Goal: Task Accomplishment & Management: Use online tool/utility

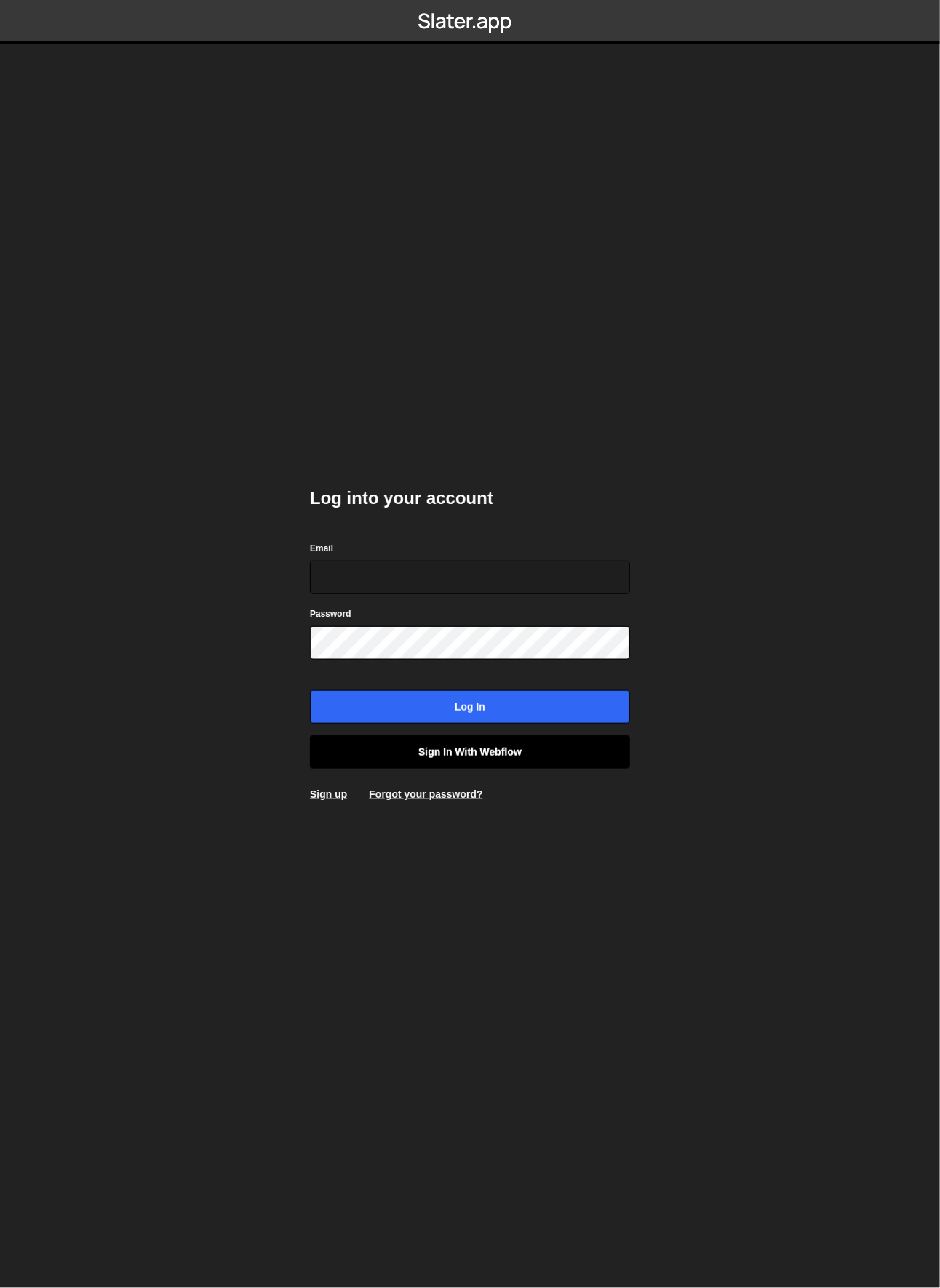
click at [431, 746] on link "Sign in with Webflow" at bounding box center [470, 752] width 320 height 34
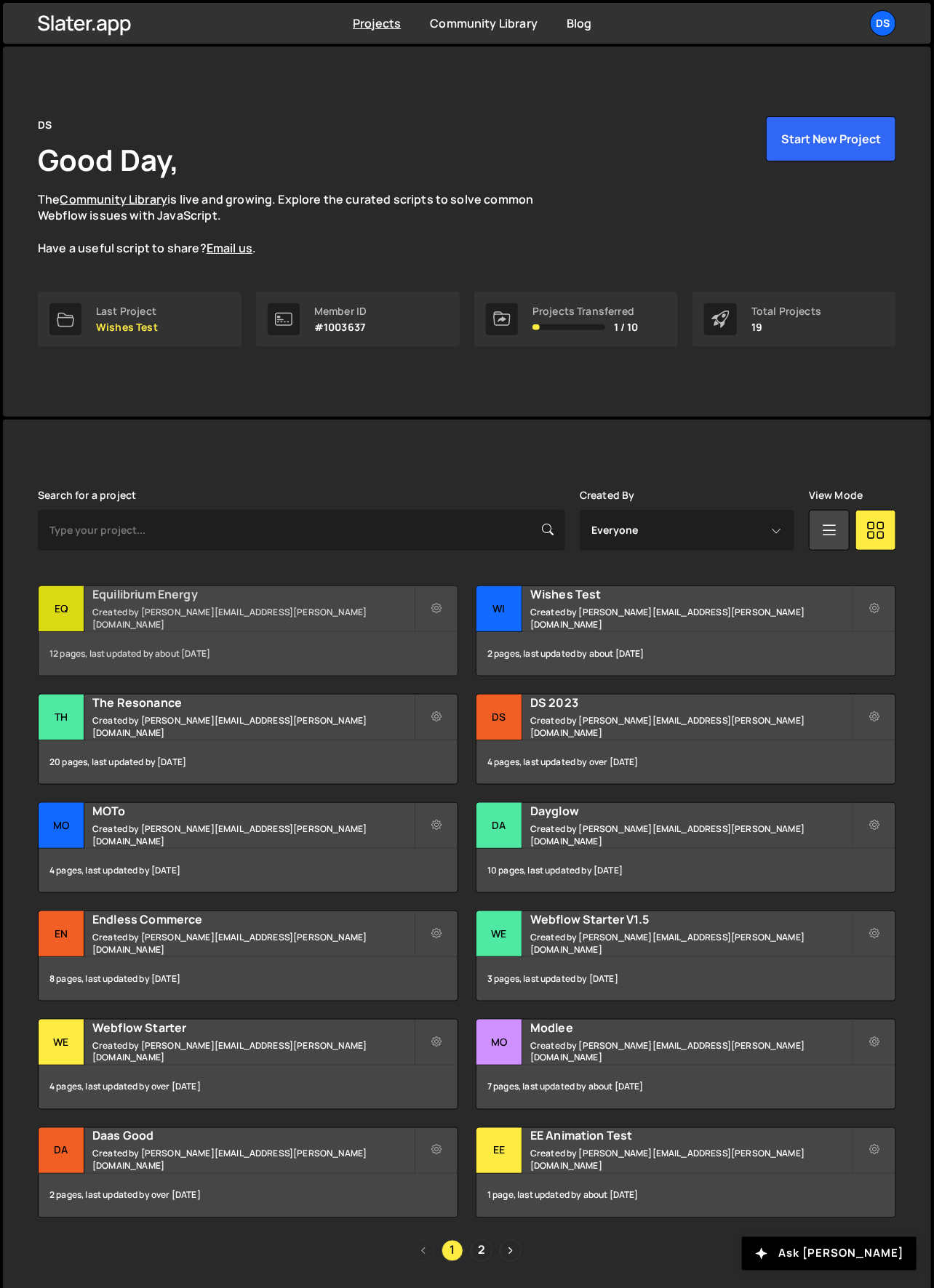
click at [70, 607] on div "Eq" at bounding box center [62, 609] width 46 height 46
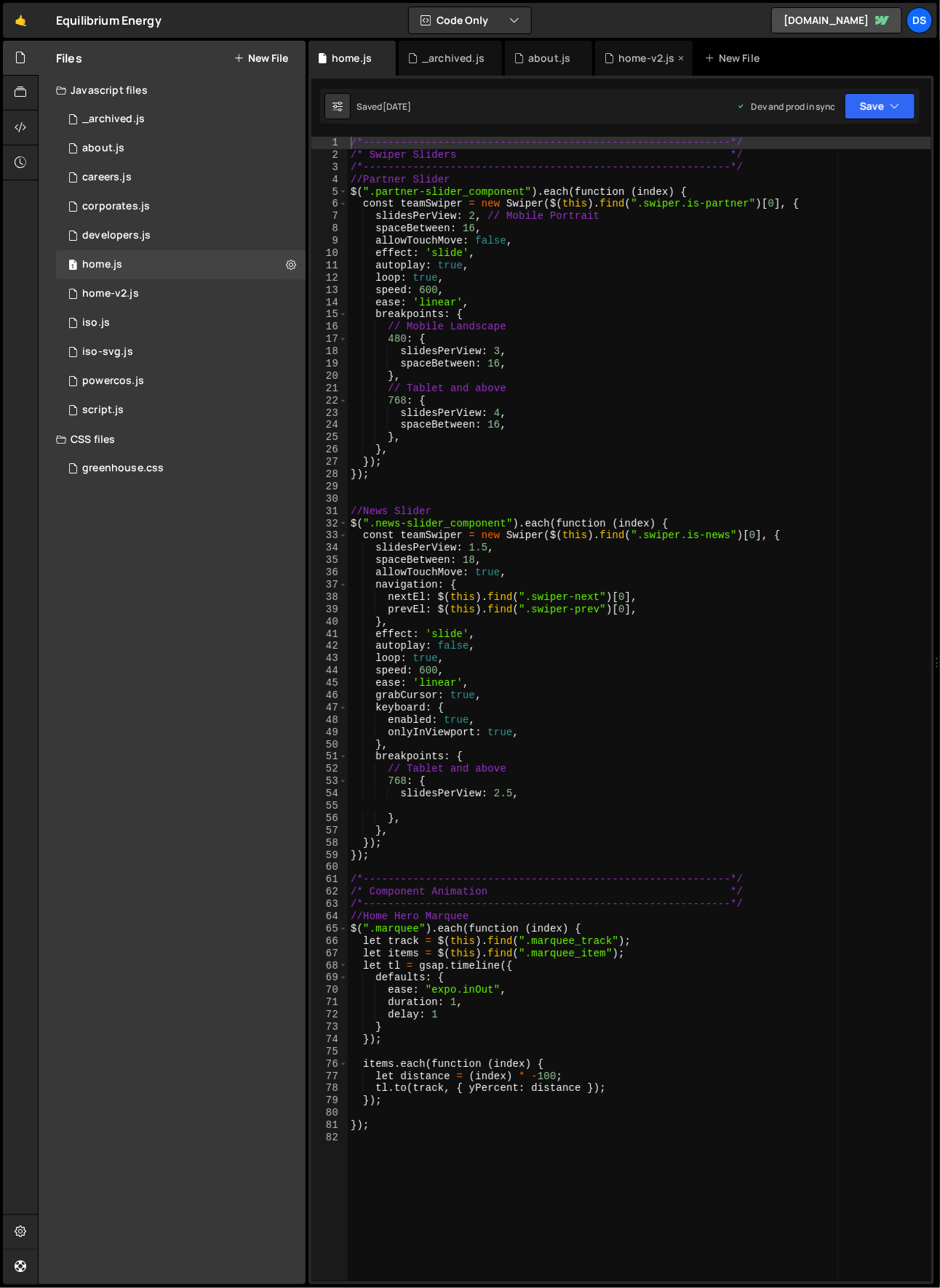
click at [625, 56] on div "home-v2.js" at bounding box center [646, 58] width 56 height 14
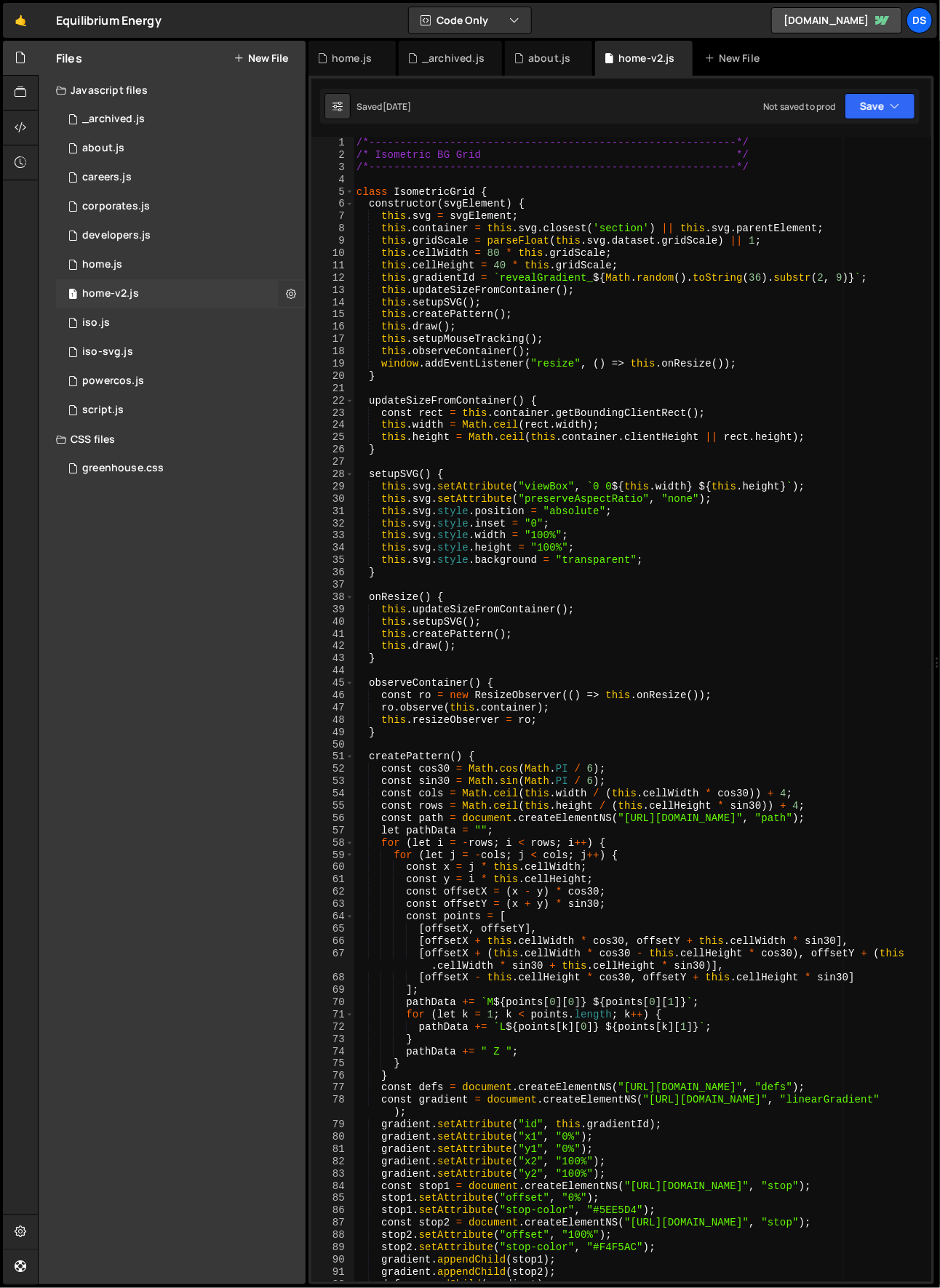
click at [295, 293] on icon at bounding box center [290, 293] width 10 height 14
type input "home-v2"
radio input "true"
checkbox input "true"
click at [366, 325] on button "Edit File Settings" at bounding box center [380, 325] width 143 height 29
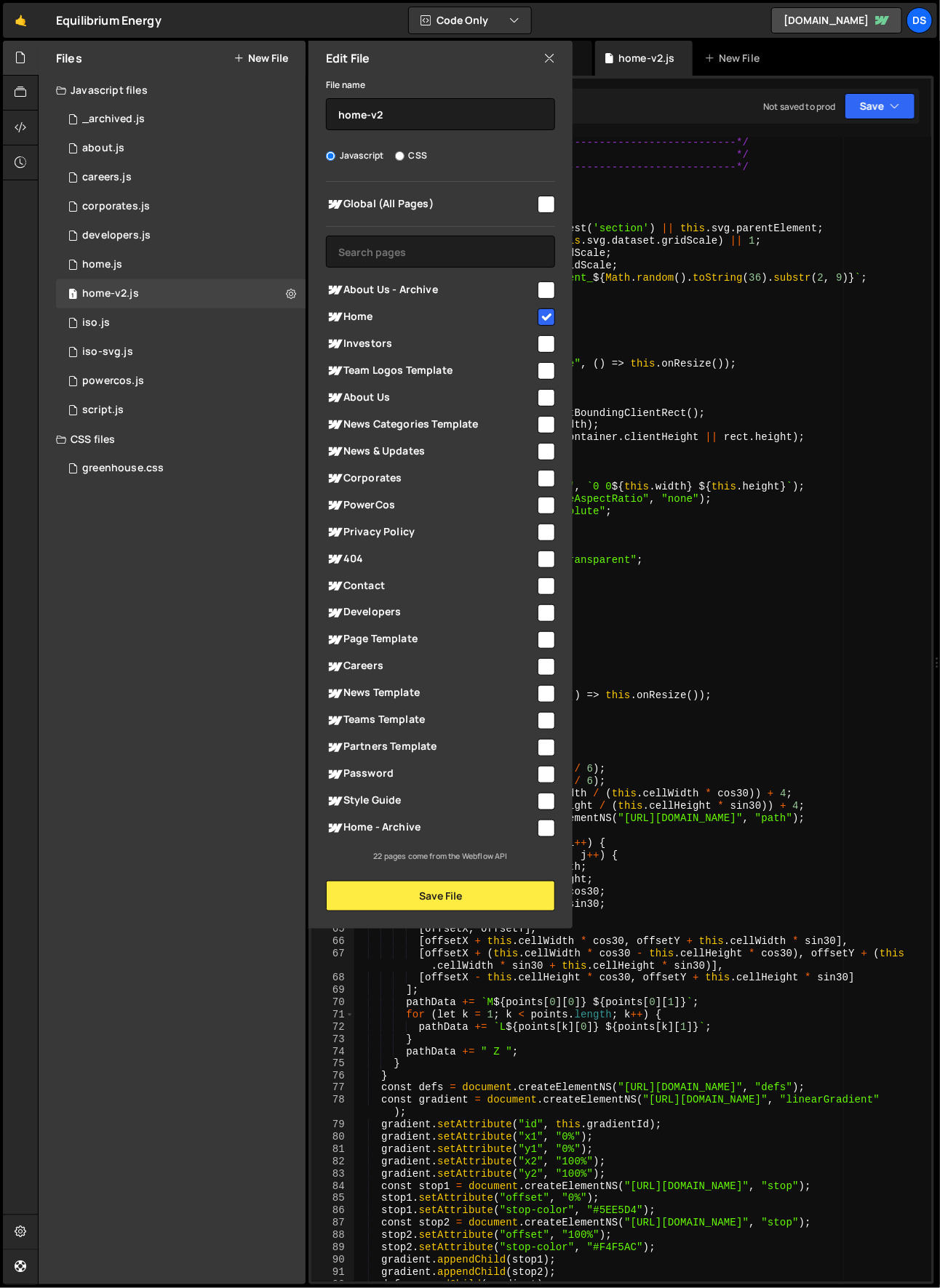
click at [163, 652] on div "Files New File Javascript files 0 _archived.js 0 1 about.js 0 1 careers.js 0 1 1" at bounding box center [172, 662] width 267 height 1244
click at [550, 61] on icon at bounding box center [549, 58] width 11 height 16
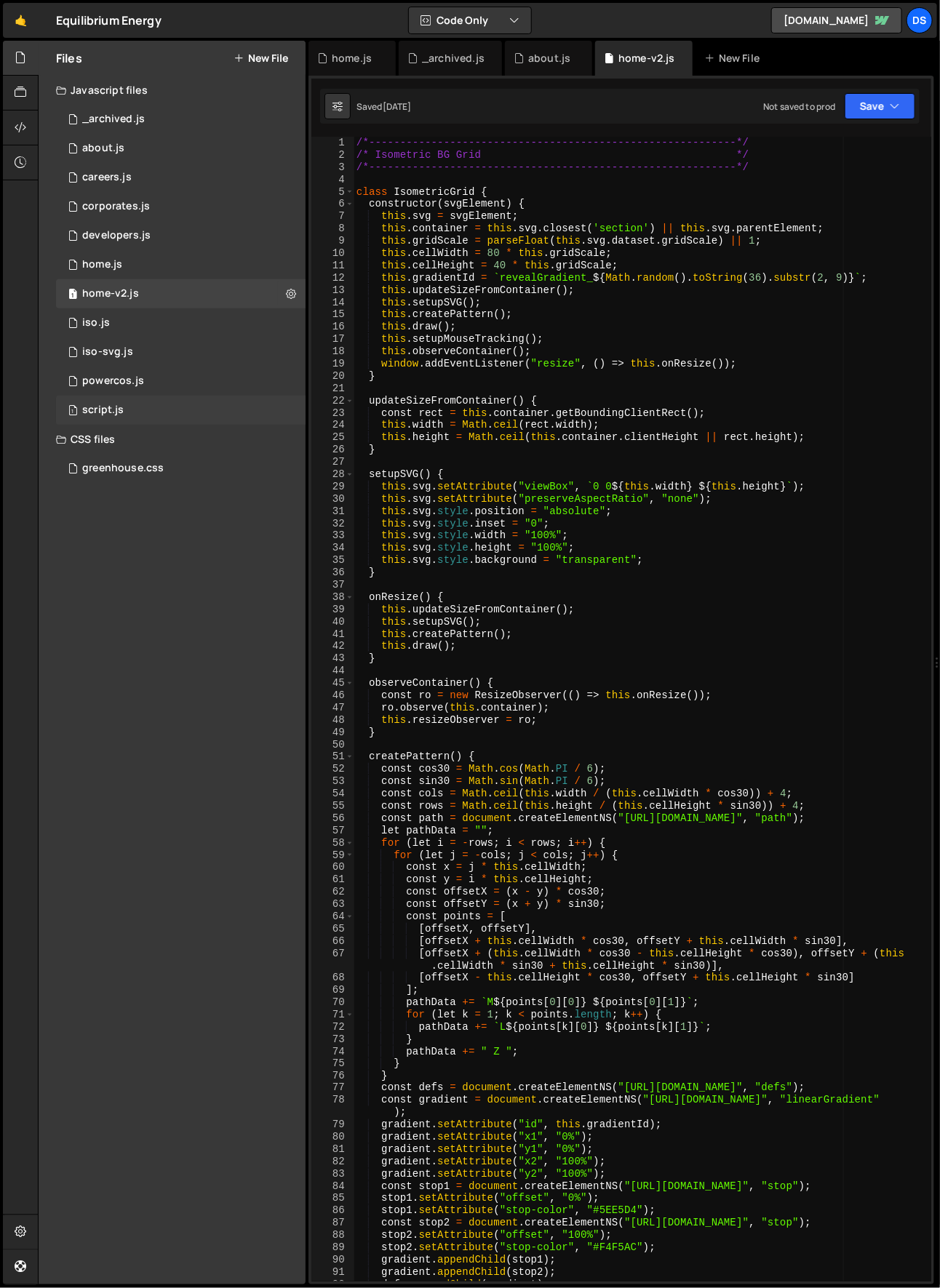
click at [159, 404] on div "1 script.js 0" at bounding box center [180, 410] width 249 height 29
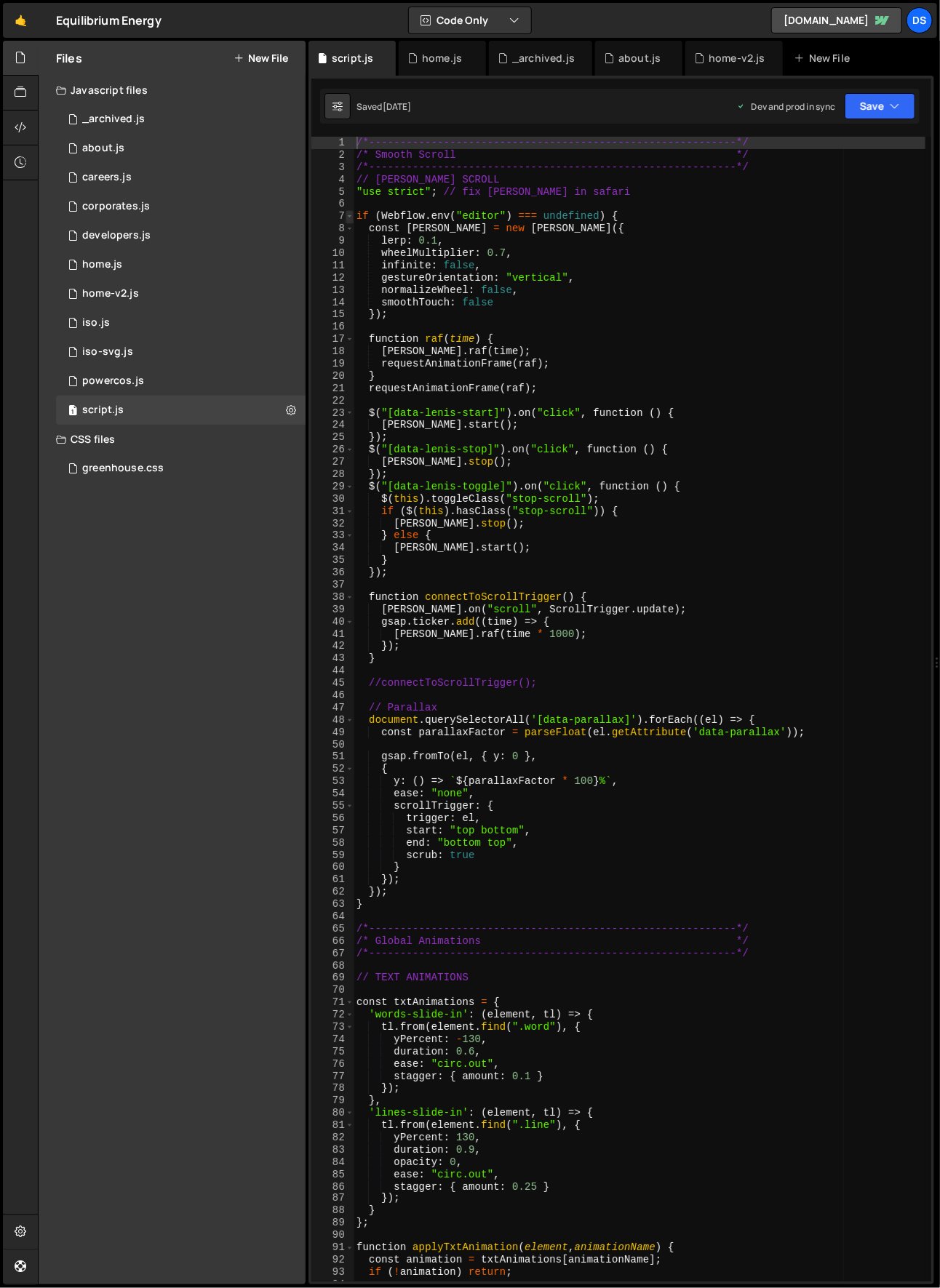
click at [350, 211] on span at bounding box center [349, 216] width 8 height 12
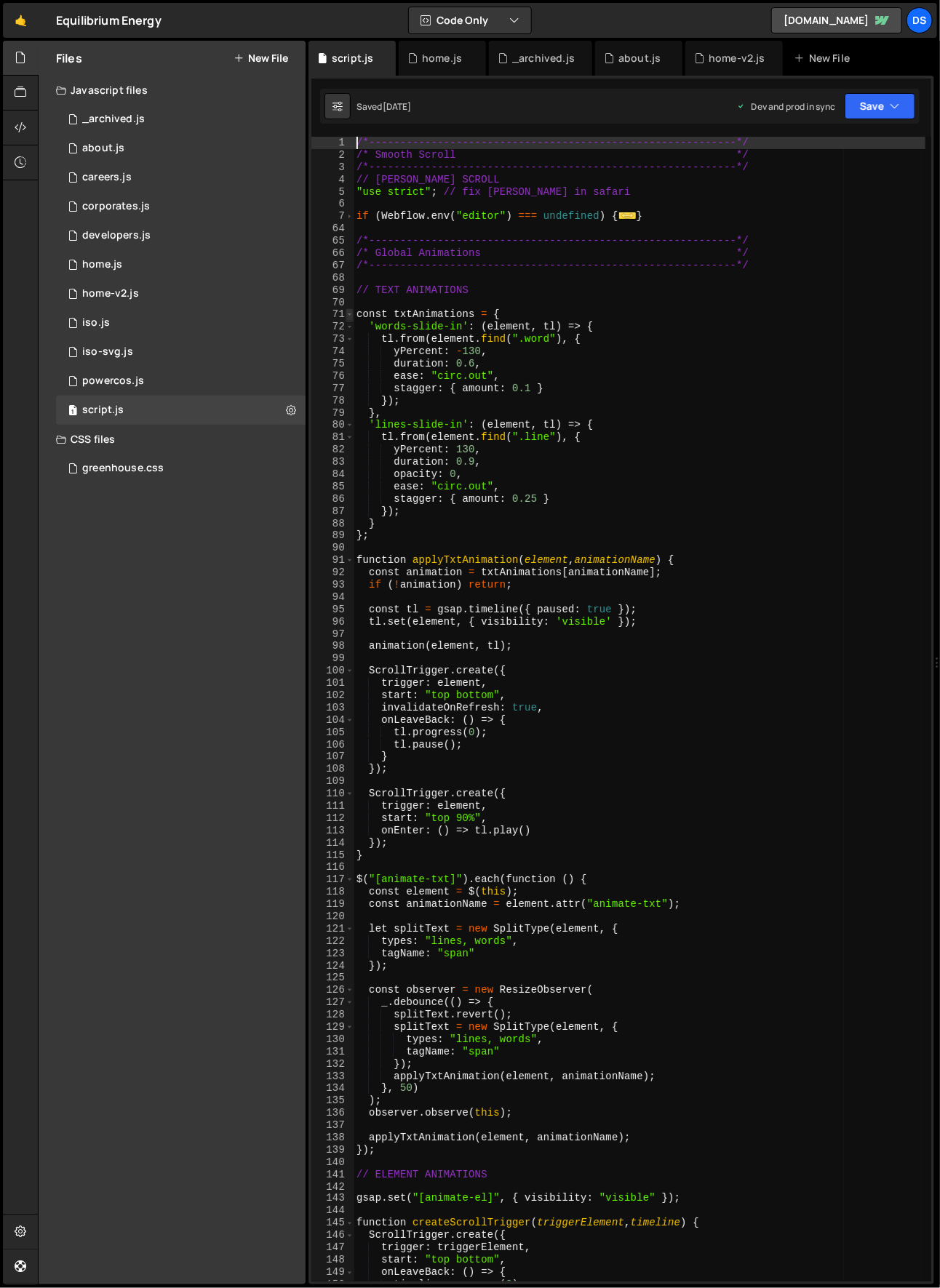
click at [349, 315] on span at bounding box center [349, 315] width 8 height 12
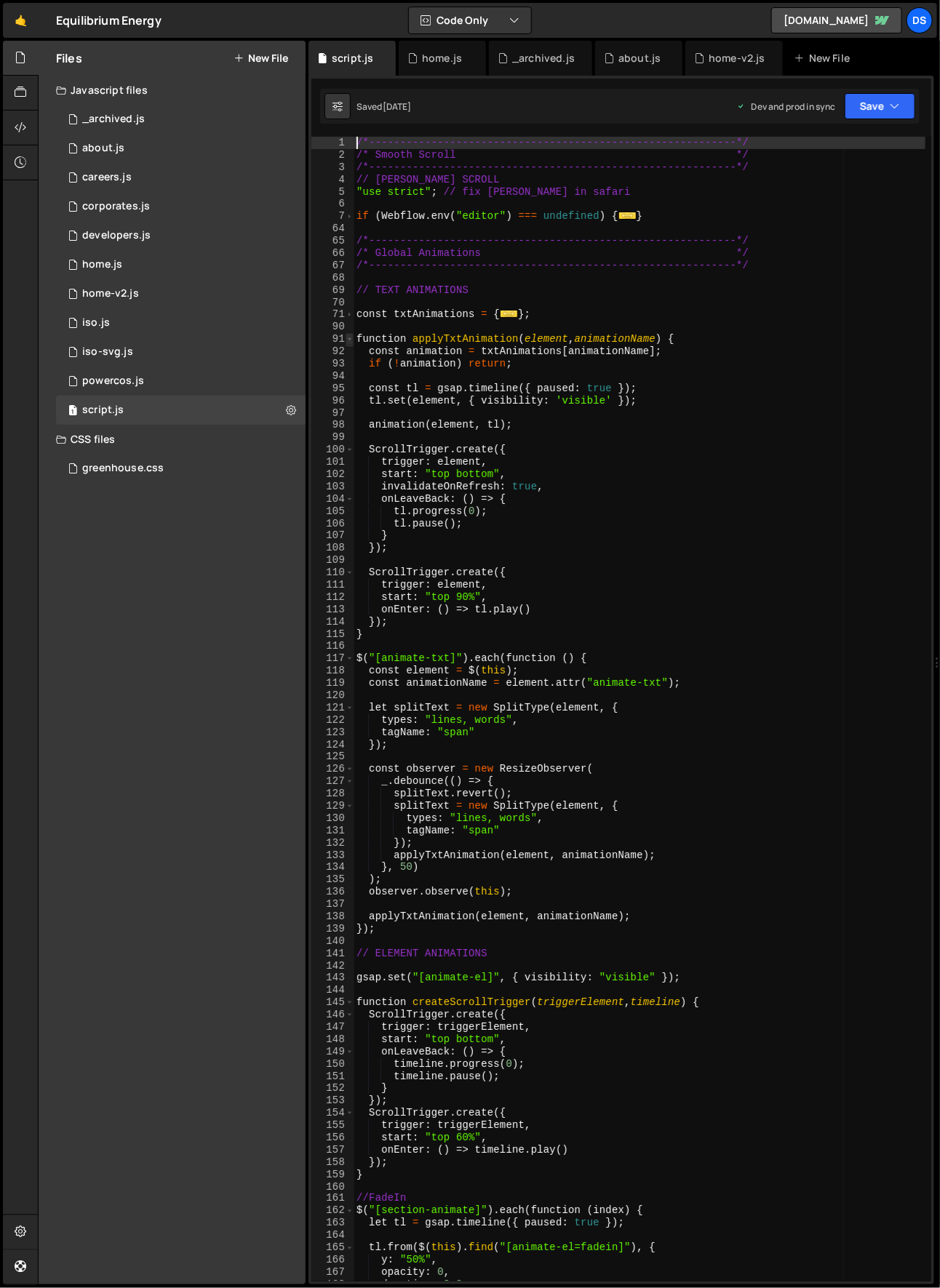
click at [347, 340] on span at bounding box center [349, 339] width 8 height 12
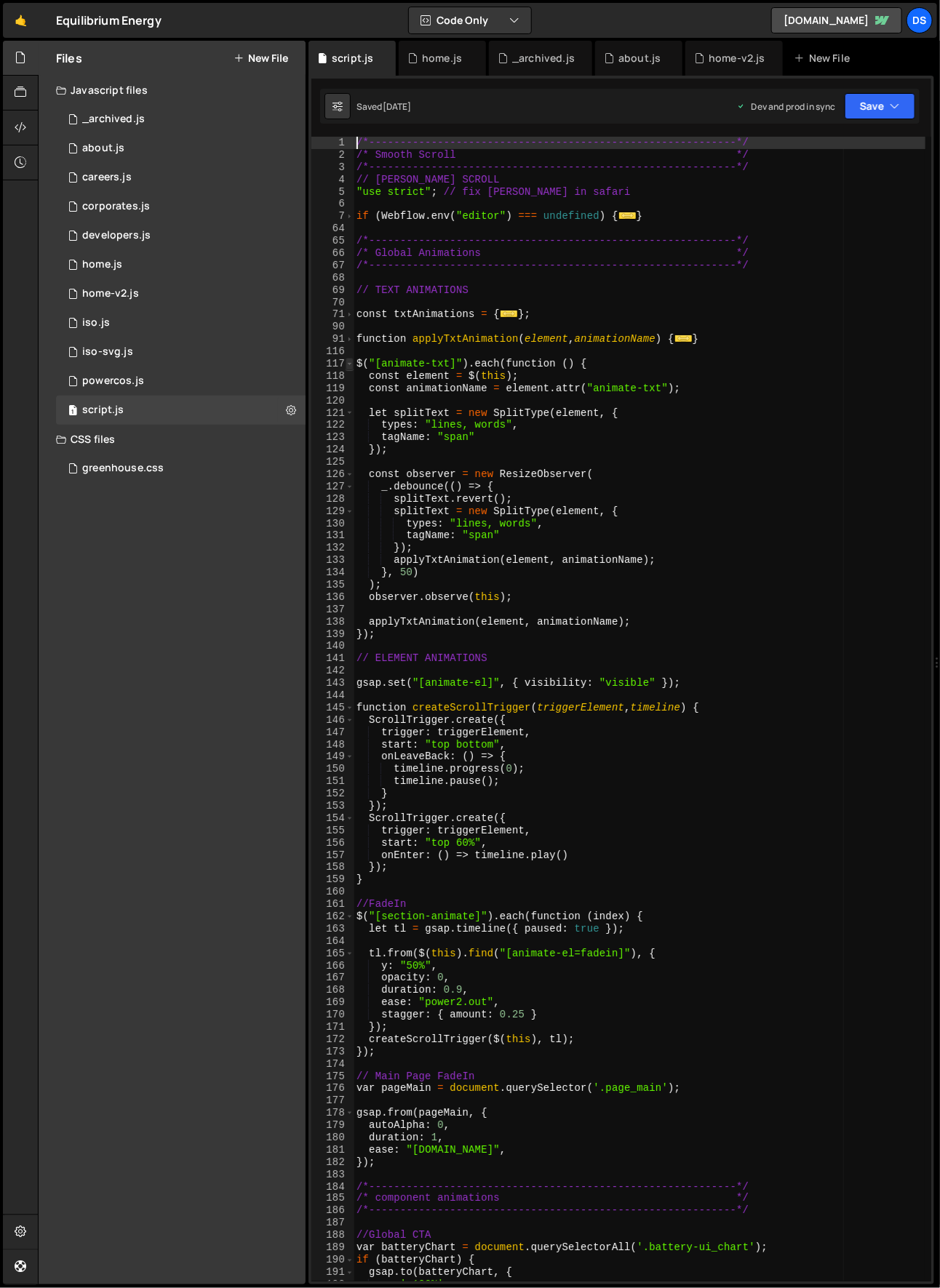
click at [347, 366] on span at bounding box center [349, 364] width 8 height 12
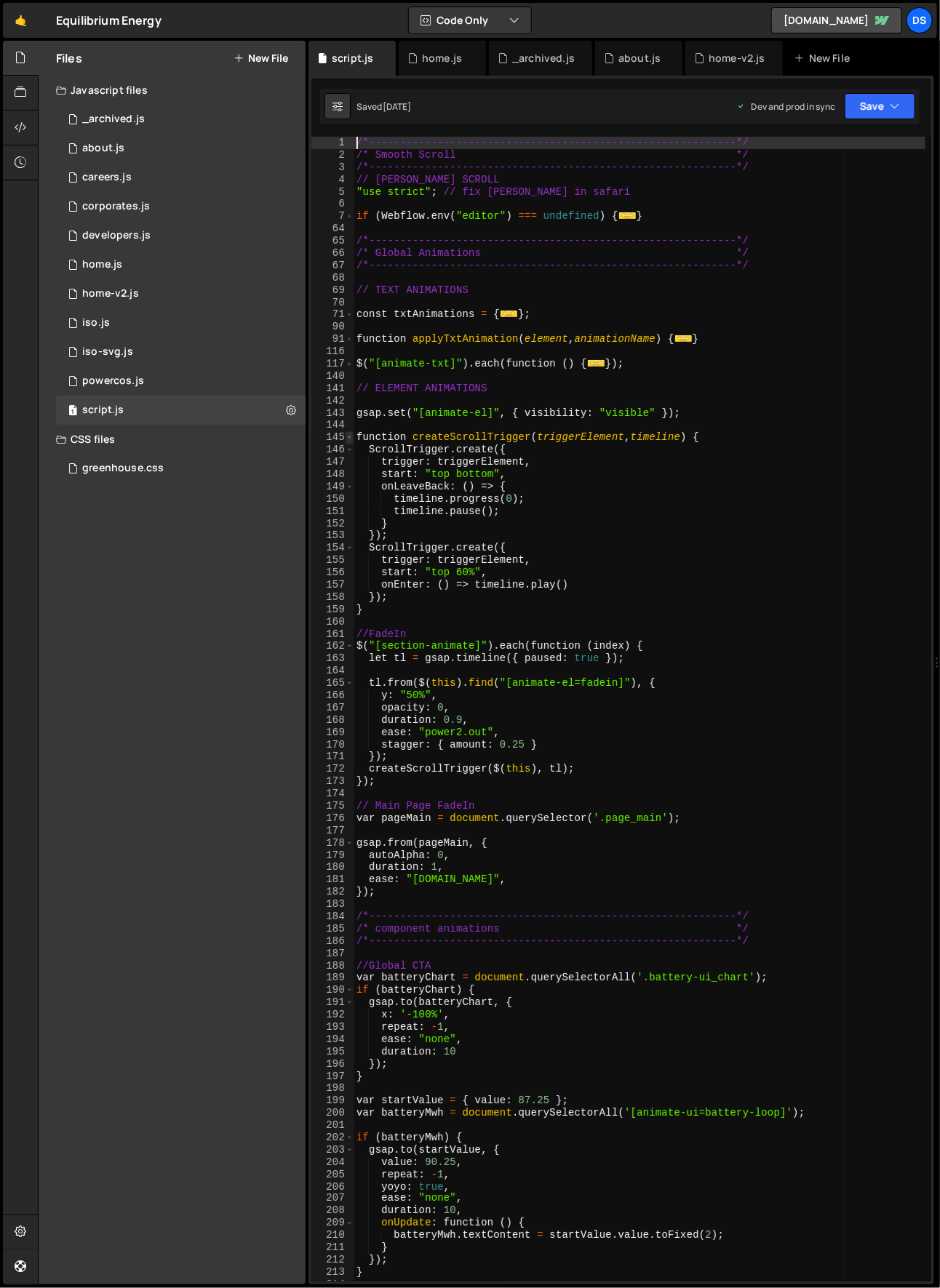
click at [345, 436] on span at bounding box center [349, 437] width 8 height 12
type textarea "function createScrollTrigger(triggerElement, timeline) { ScrollTrigger.create({"
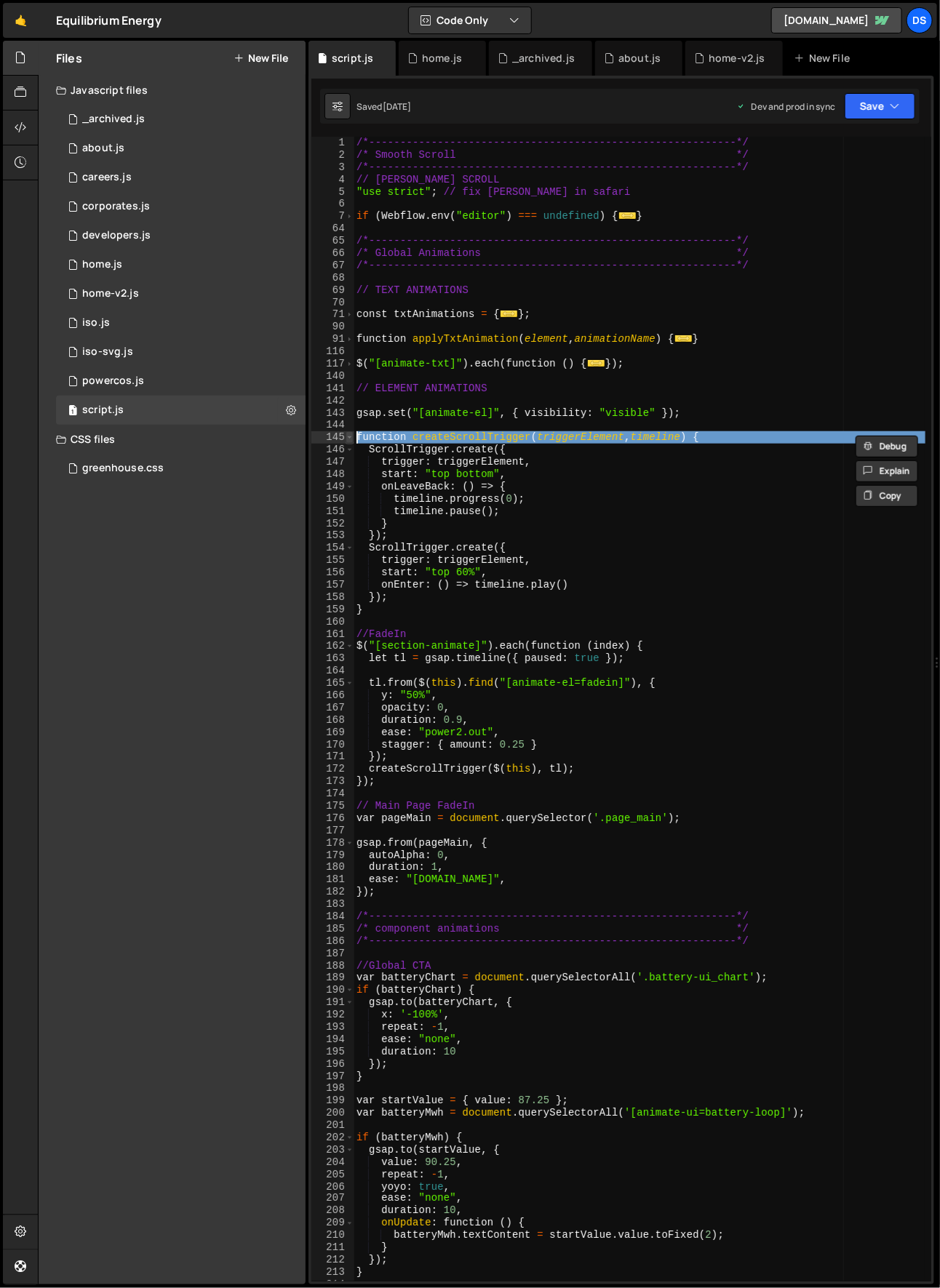
click at [347, 437] on span at bounding box center [349, 437] width 8 height 12
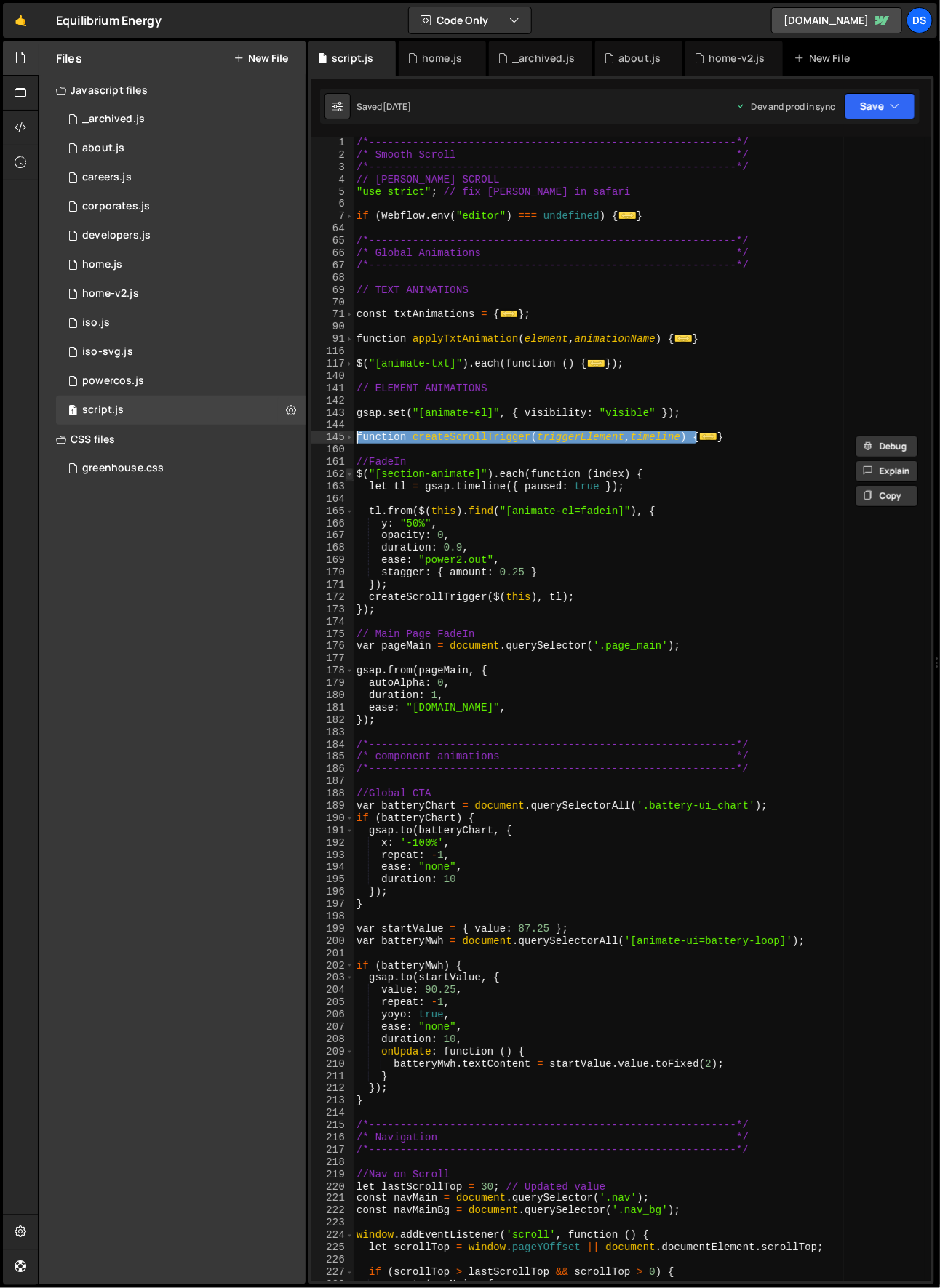
click at [346, 473] on span at bounding box center [349, 475] width 8 height 12
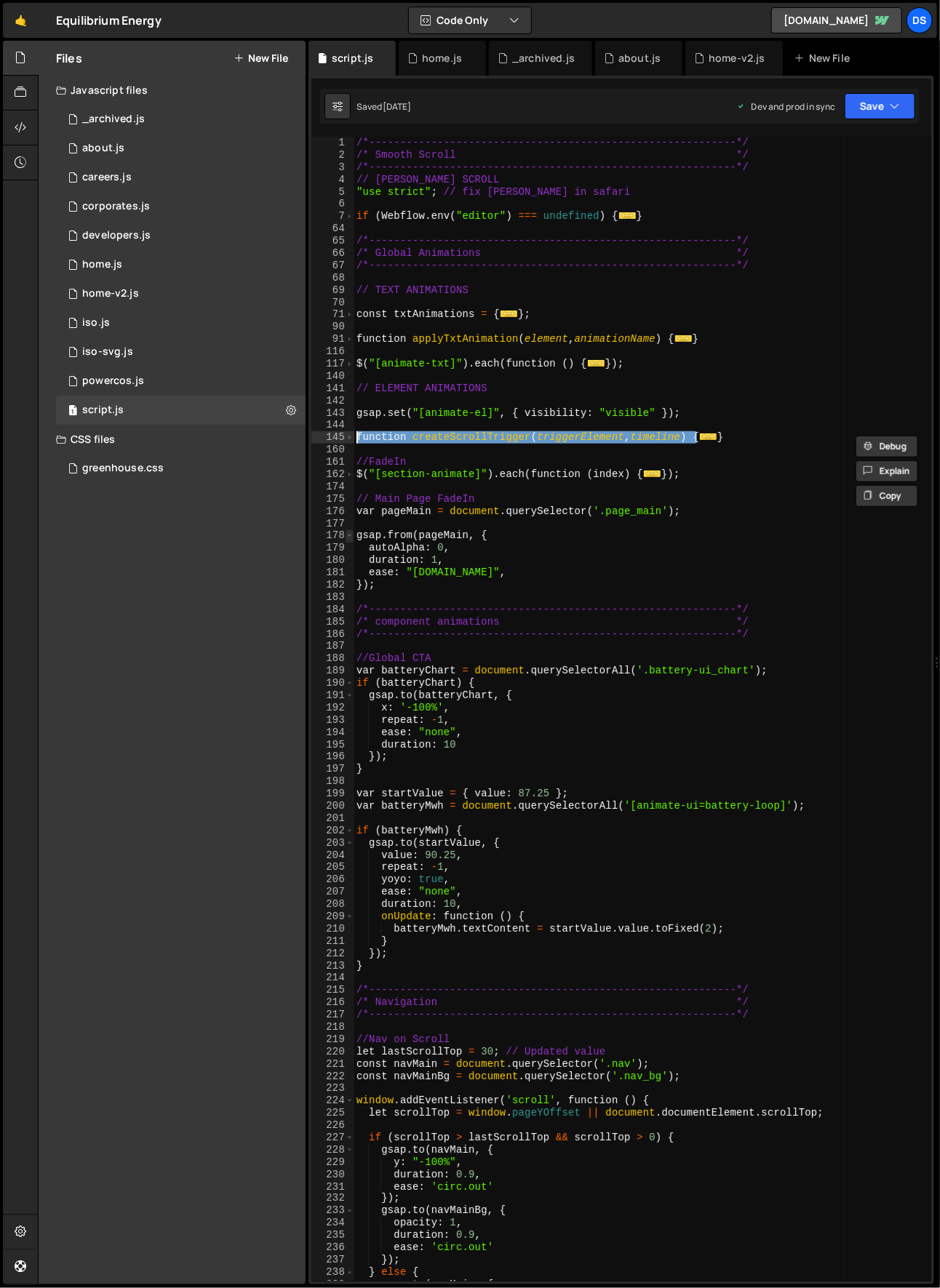
click at [352, 531] on span at bounding box center [349, 536] width 8 height 12
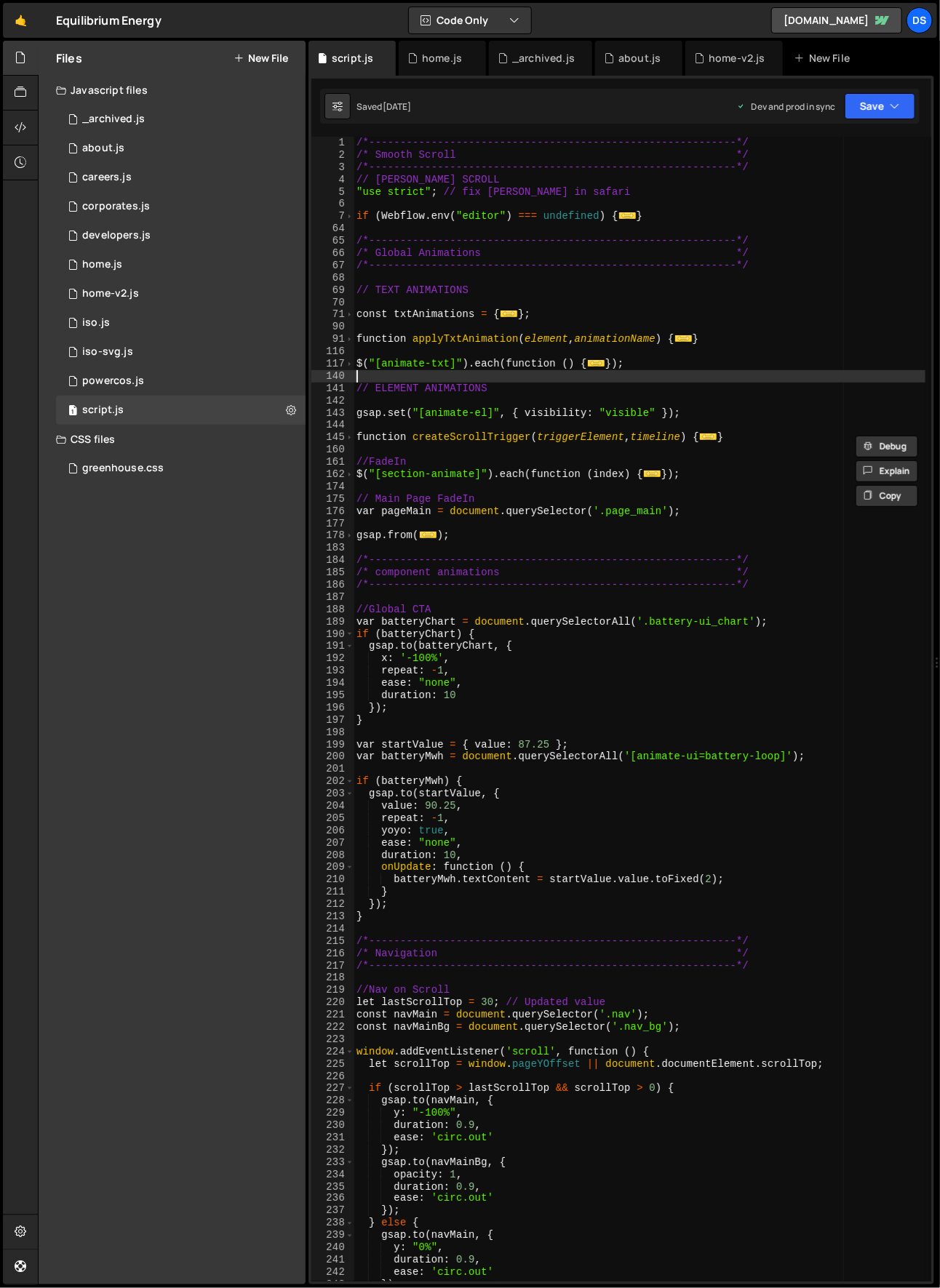
click at [547, 380] on div "/*-----------------------------------------------------------*/ /* Smooth Scrol…" at bounding box center [640, 722] width 573 height 1171
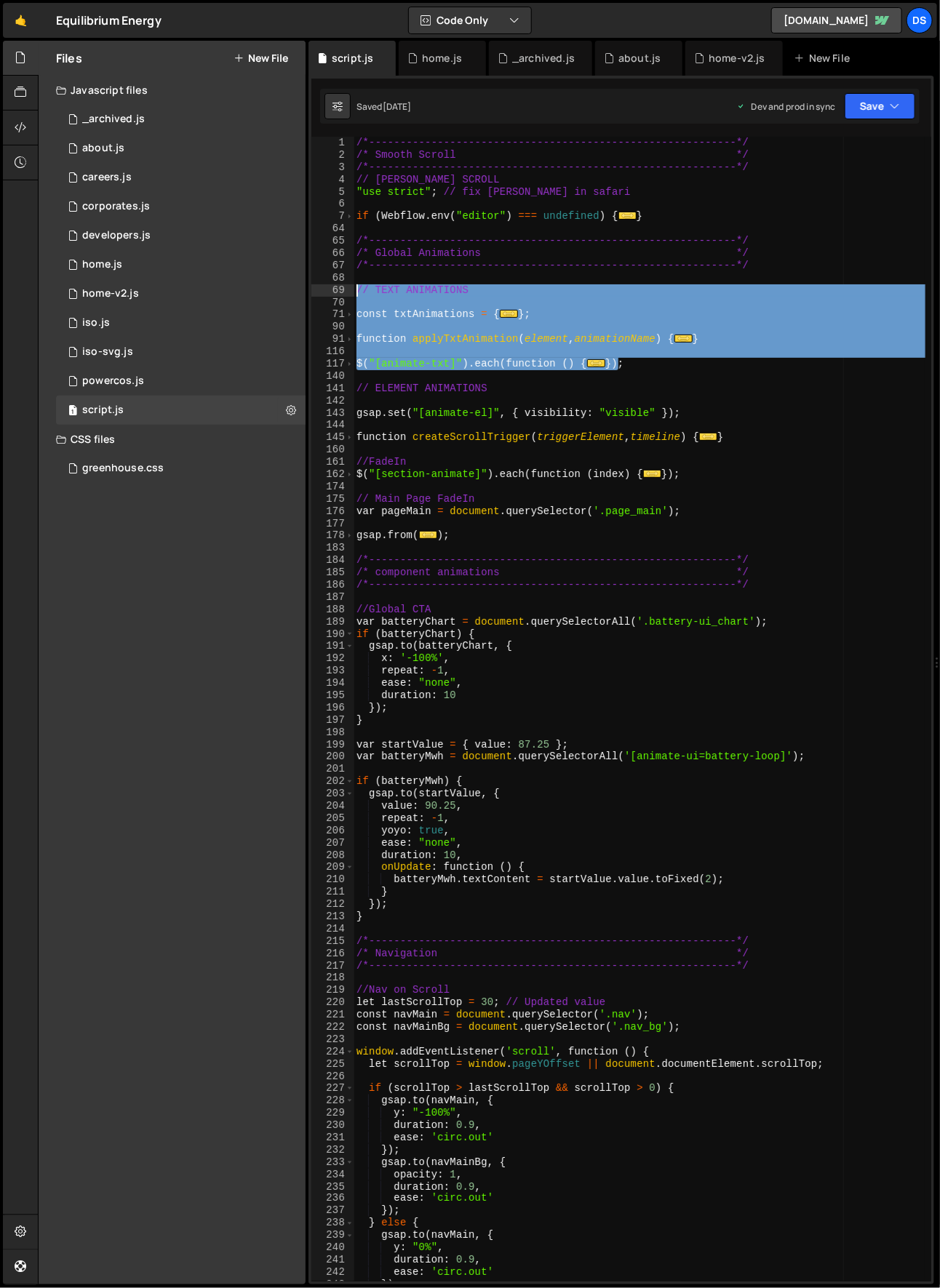
drag, startPoint x: 639, startPoint y: 369, endPoint x: 326, endPoint y: 286, distance: 323.8
click at [326, 286] on div "1 2 3 4 5 6 7 64 65 66 67 68 69 70 71 90 91 116 117 140 141 142 143 144 145 160…" at bounding box center [621, 709] width 620 height 1145
type textarea "// TEXT ANIMATIONS"
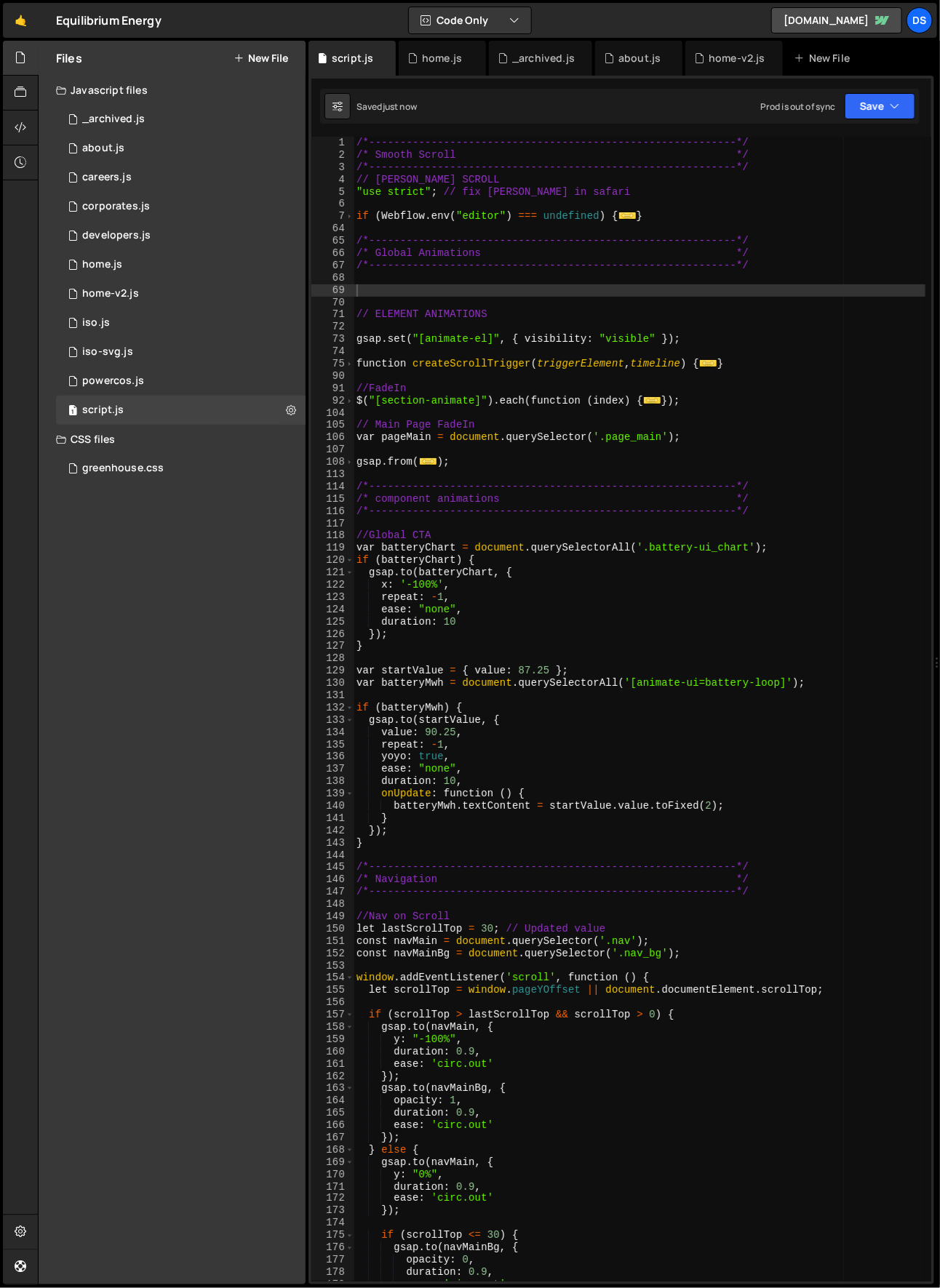
click at [438, 293] on div "/*-----------------------------------------------------------*/ /* Smooth Scrol…" at bounding box center [640, 722] width 573 height 1171
